Goal: Book appointment/travel/reservation

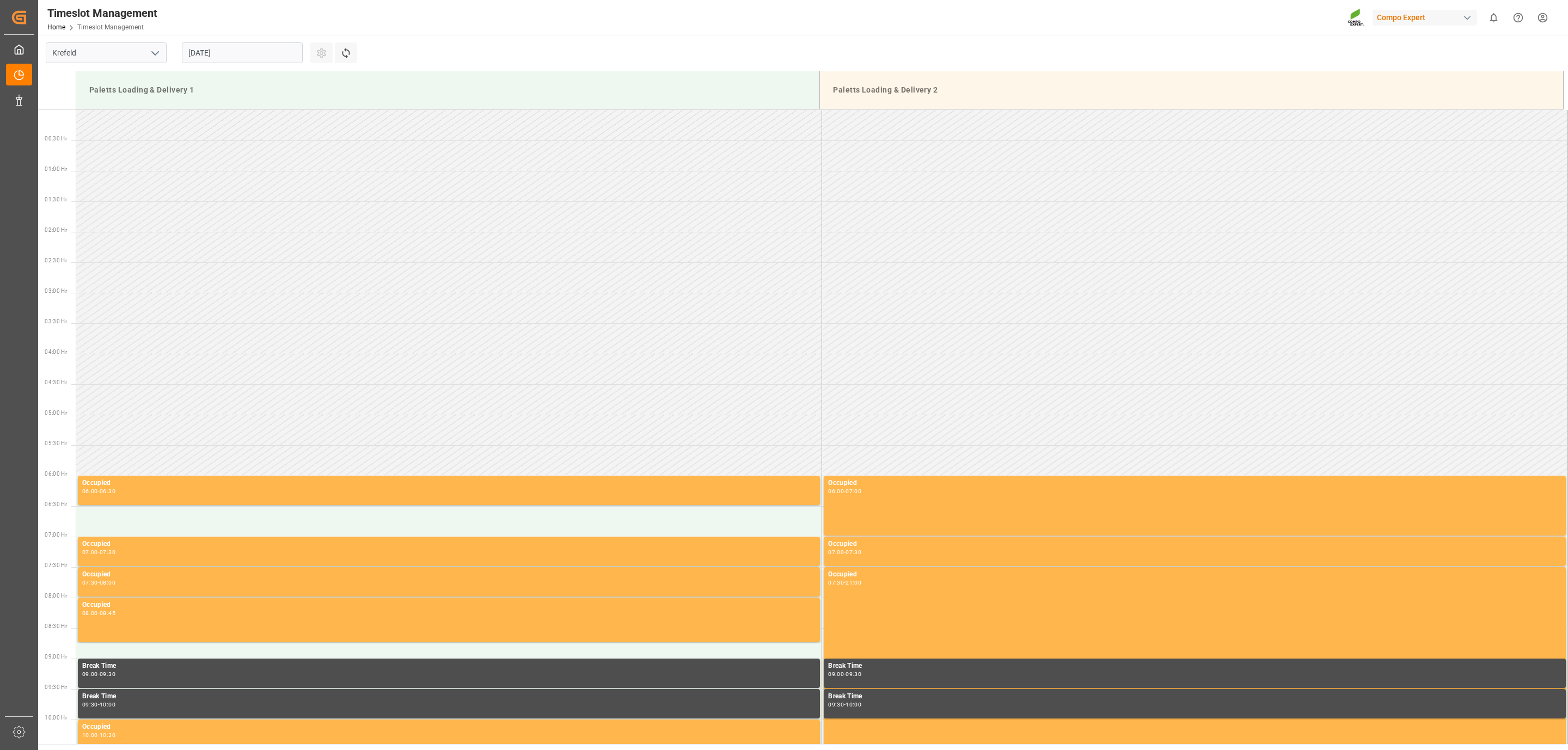
scroll to position [542, 0]
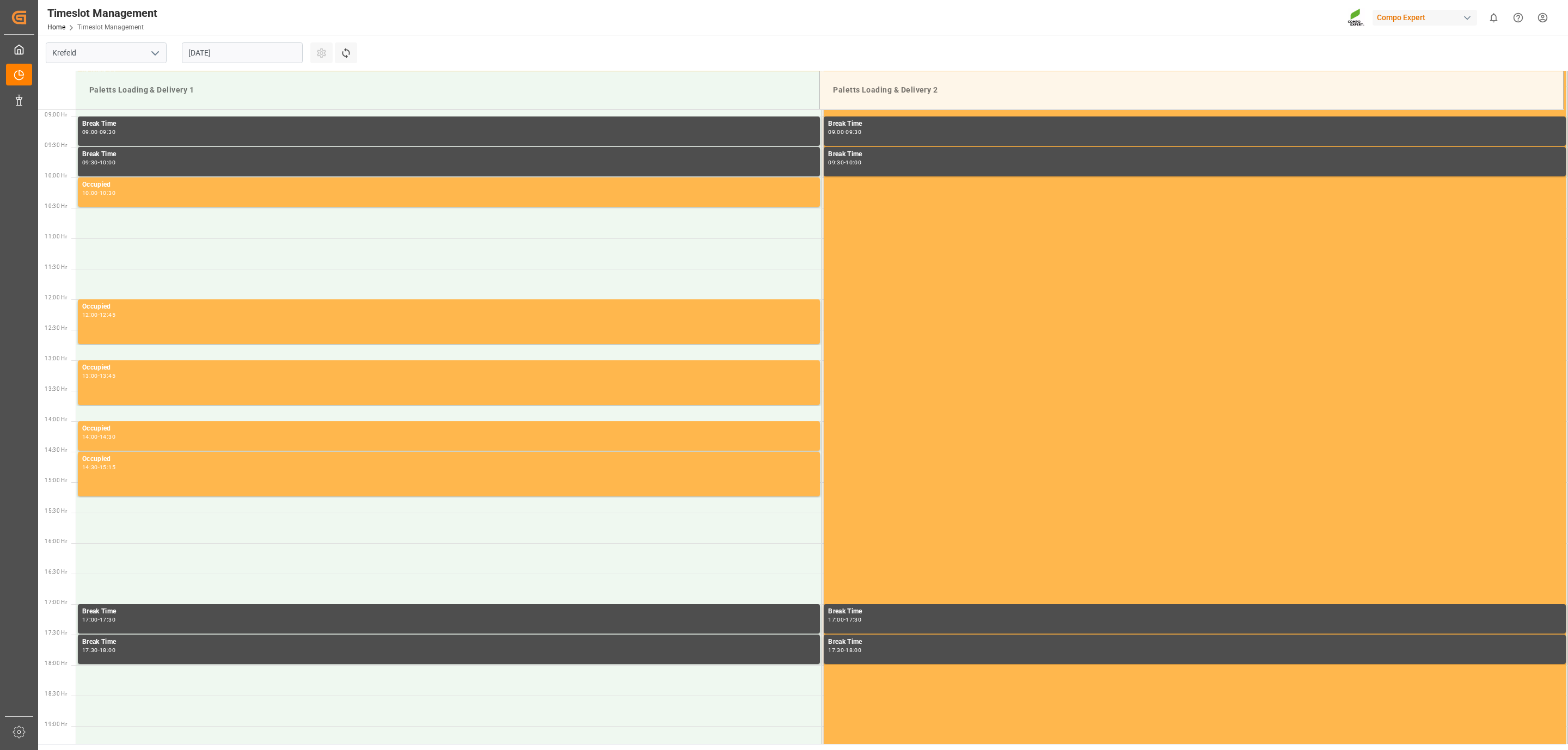
click at [253, 48] on input "[DATE]" at bounding box center [242, 53] width 121 height 21
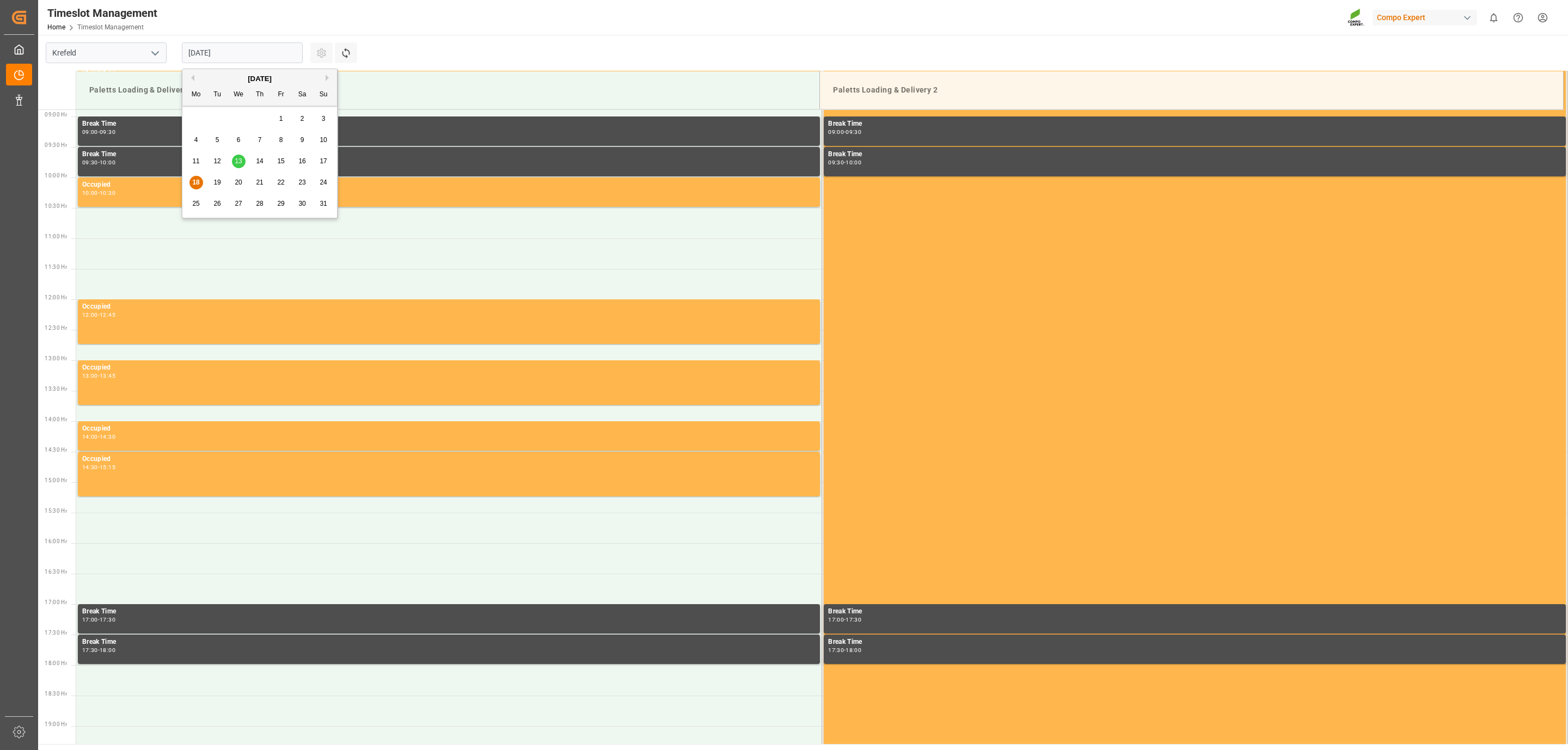
click at [206, 182] on div "18 19 20 21 22 23 24" at bounding box center [260, 182] width 148 height 21
click at [214, 184] on span "19" at bounding box center [217, 182] width 7 height 7
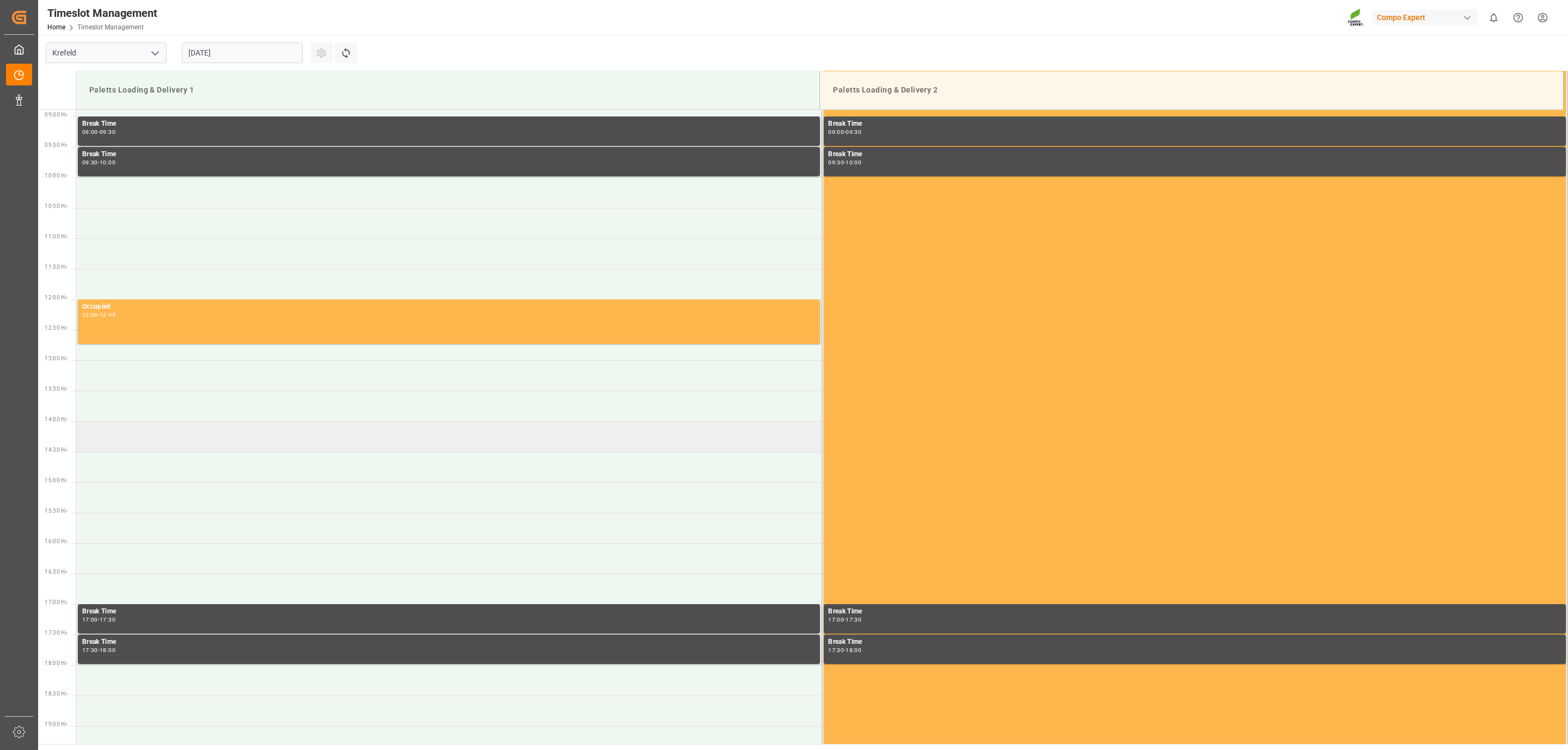
click at [155, 436] on td at bounding box center [449, 436] width 746 height 31
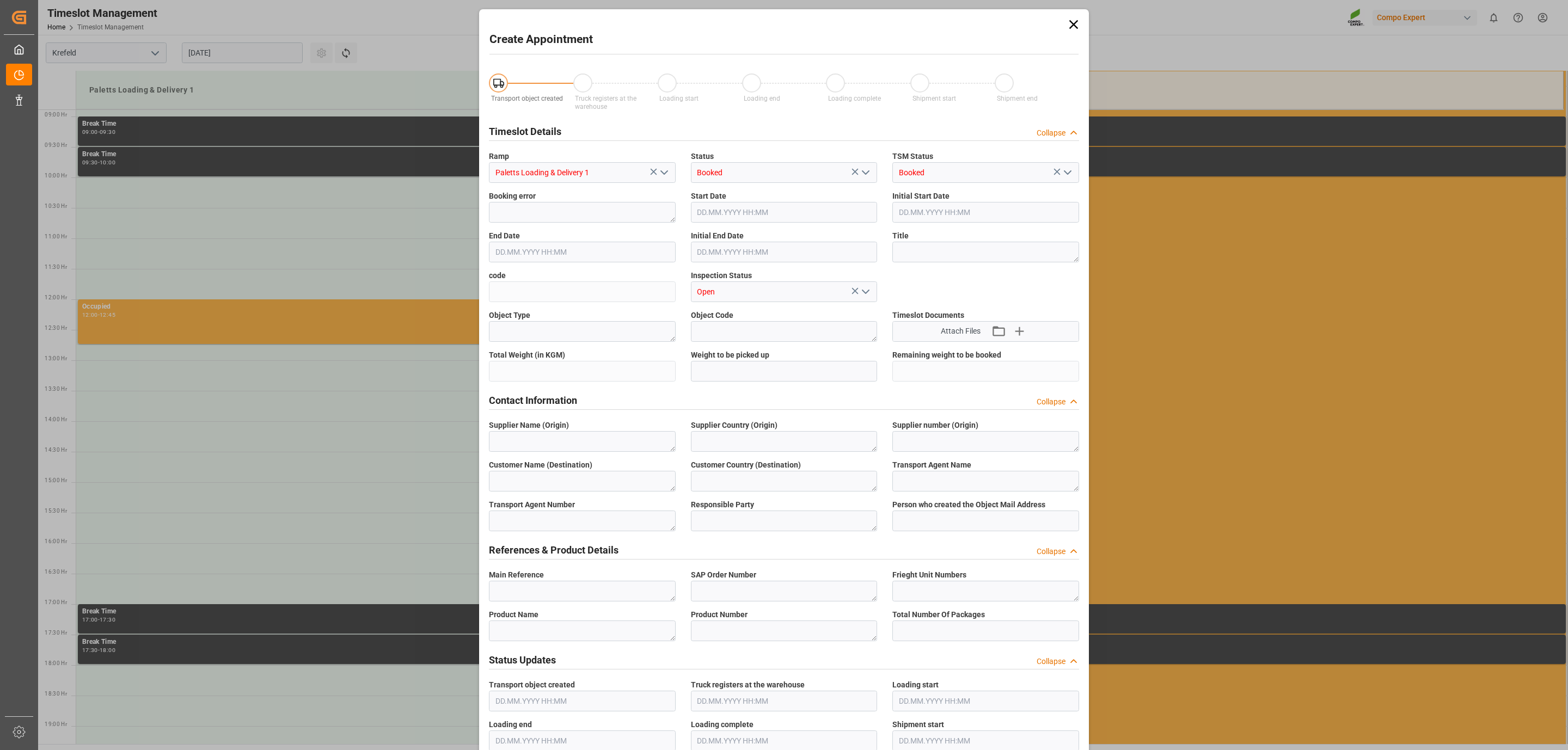
type input "[DATE] 14:00"
type input "[DATE] 14:30"
click at [554, 585] on textarea at bounding box center [582, 591] width 187 height 21
paste textarea "6100001234"
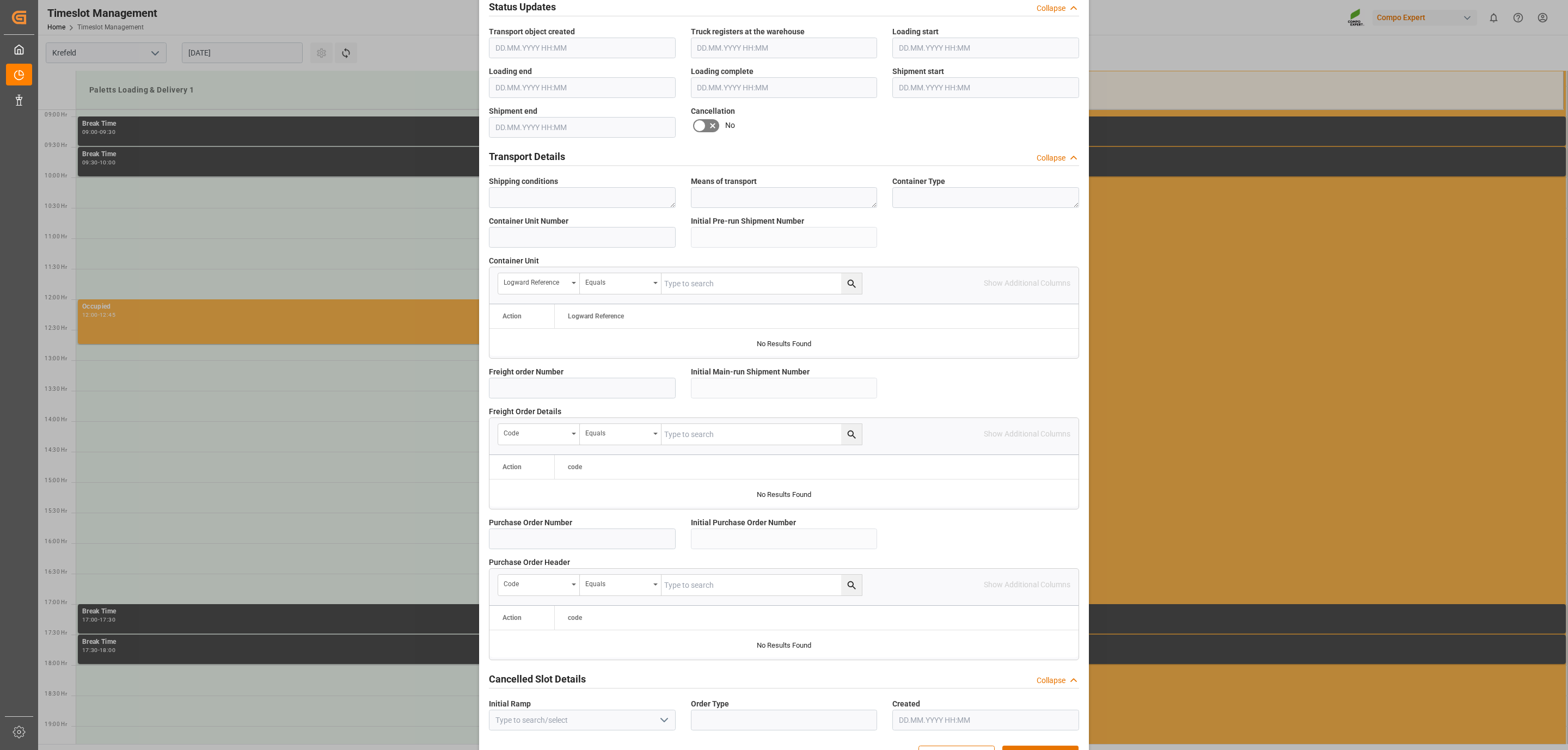
scroll to position [245, 0]
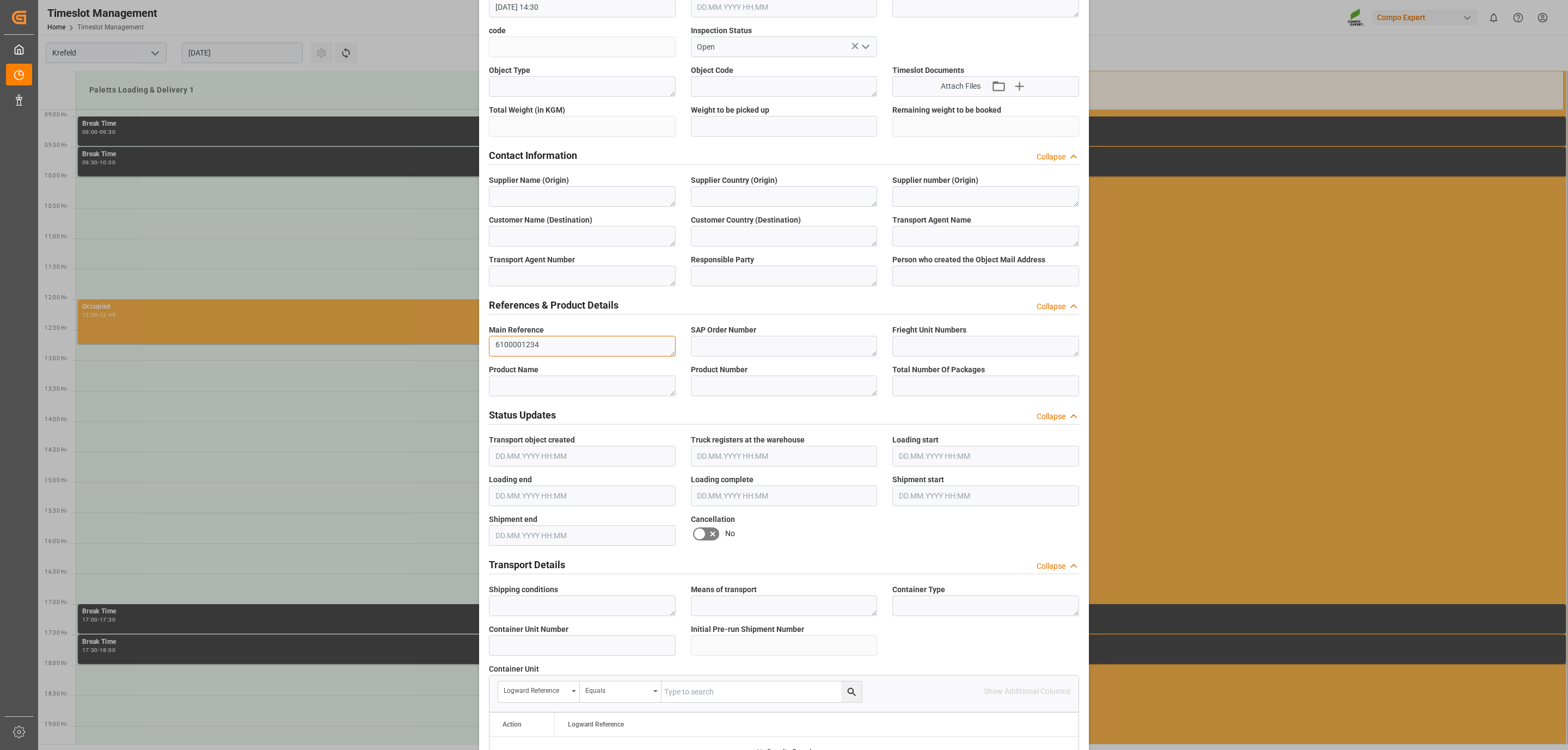
type textarea "6100001234"
click at [750, 119] on input "text" at bounding box center [784, 127] width 187 height 21
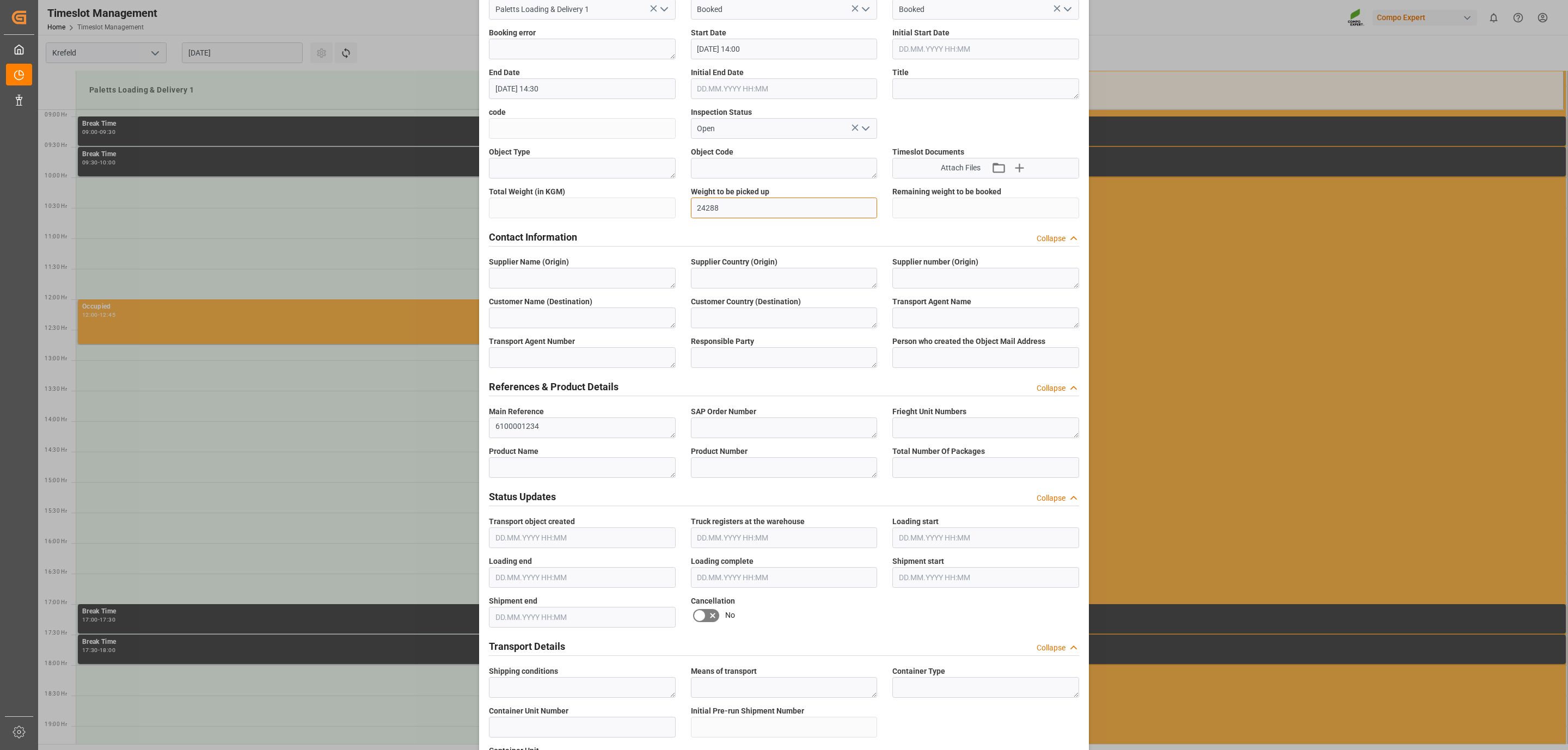
type input "24288"
click at [549, 283] on textarea at bounding box center [582, 278] width 187 height 21
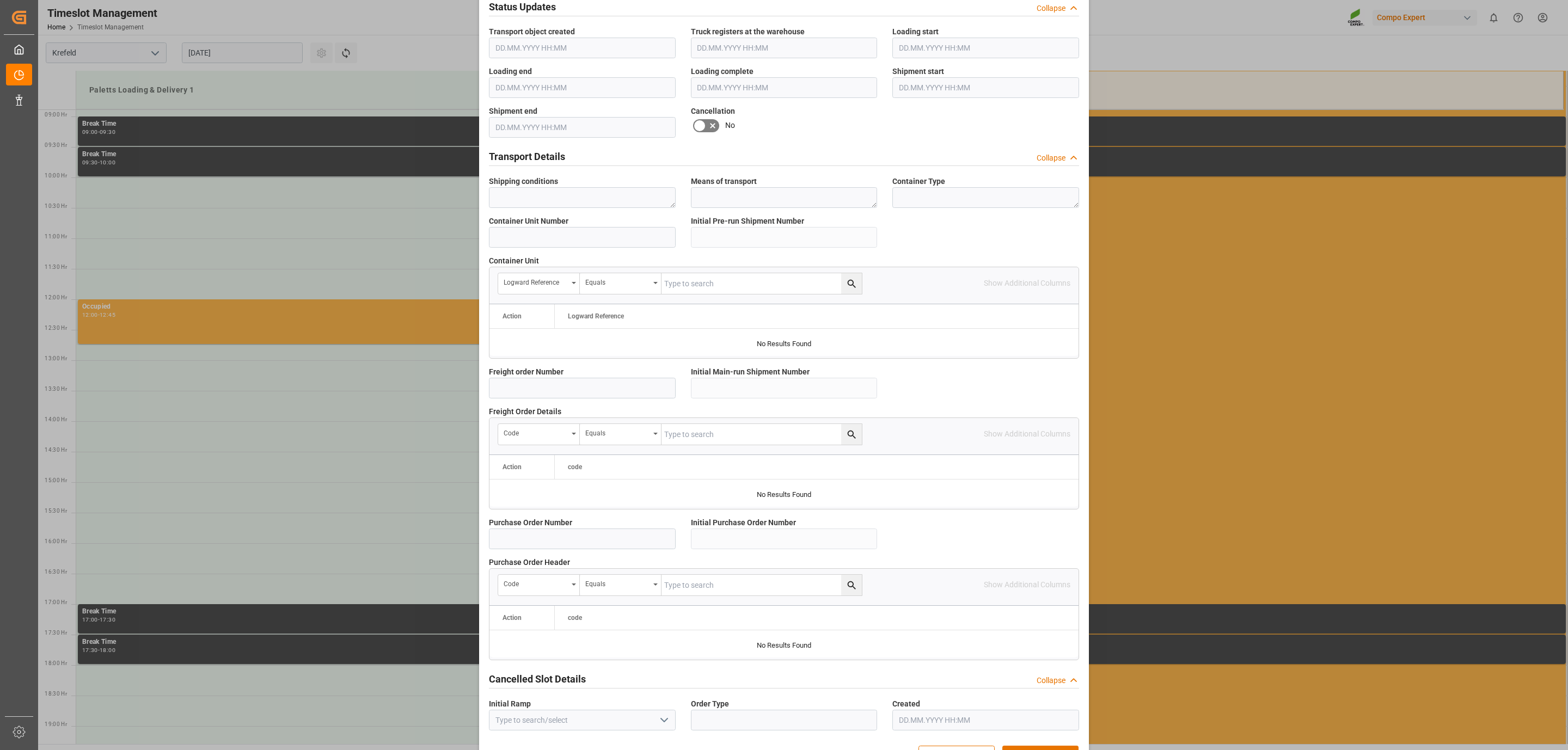
scroll to position [694, 0]
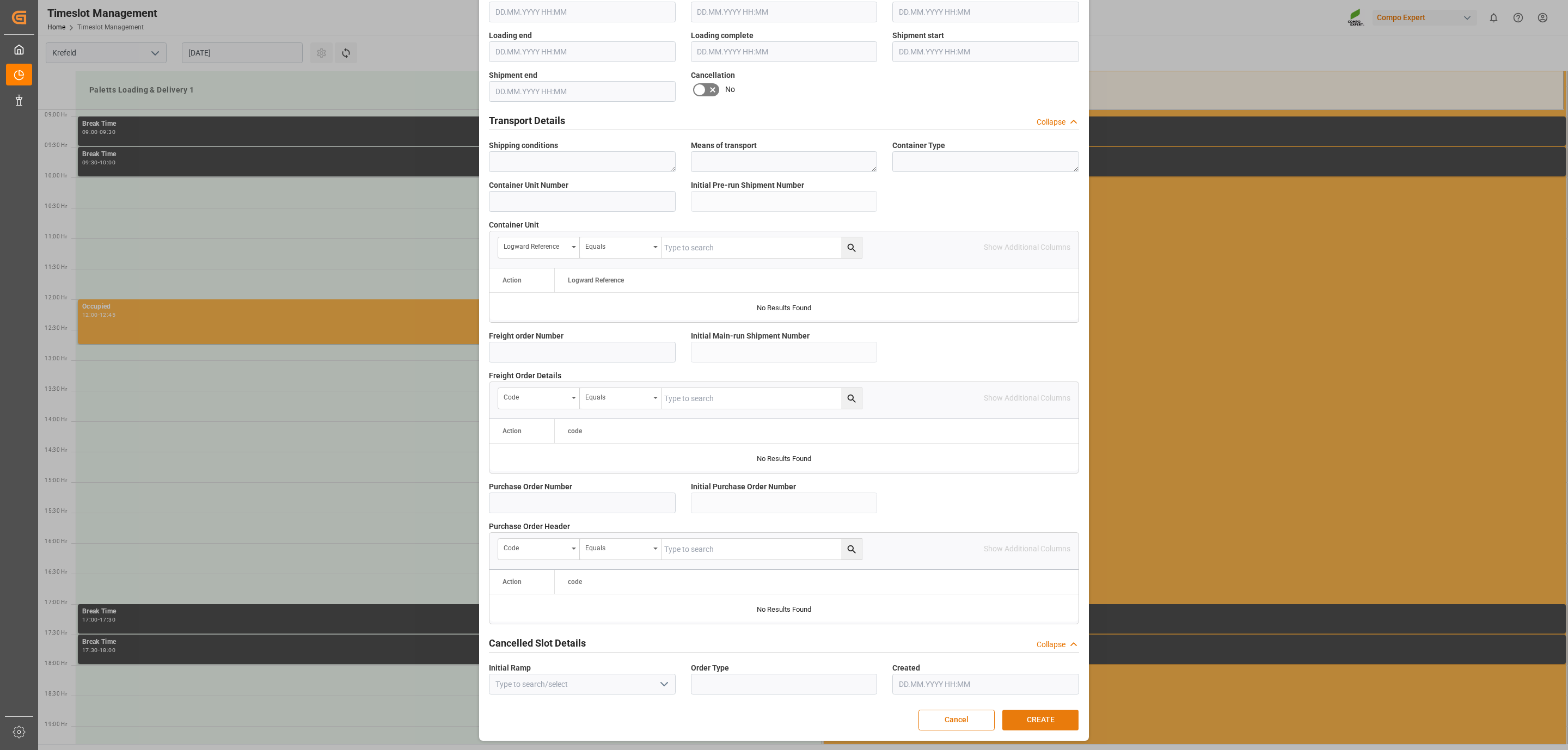
click at [1052, 717] on button "CREATE" at bounding box center [1040, 720] width 76 height 21
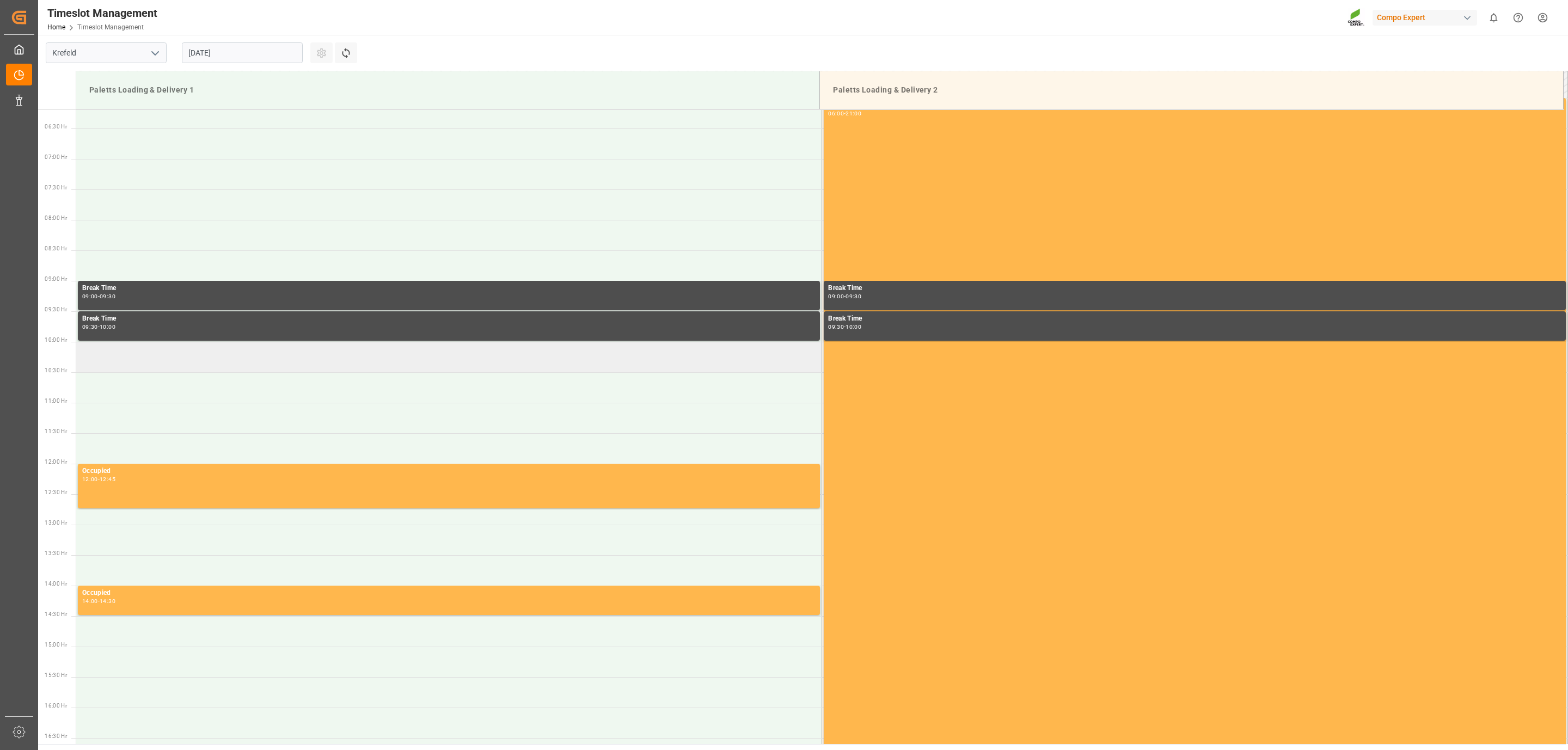
scroll to position [459, 0]
